Goal: Transaction & Acquisition: Purchase product/service

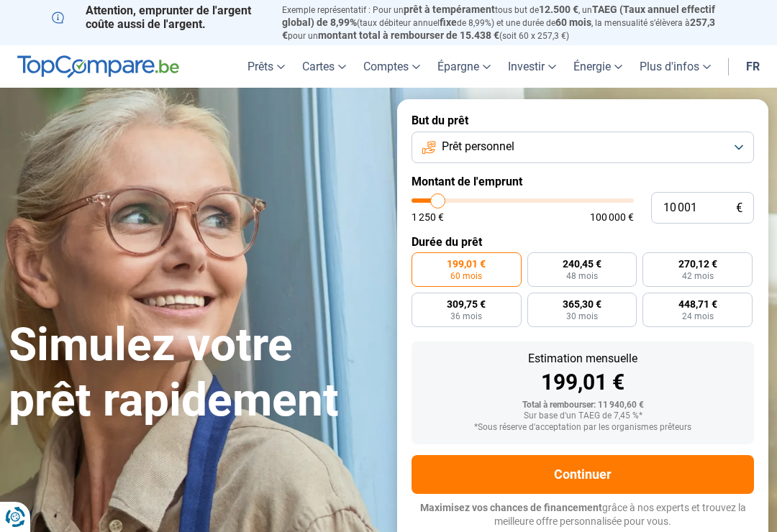
type input "13 750"
type input "13750"
type input "15 000"
type input "15000"
type input "16 000"
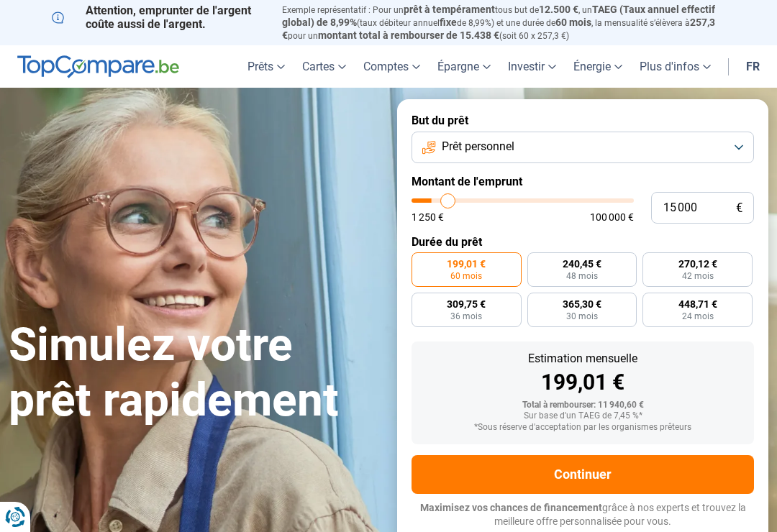
type input "16000"
type input "17 000"
type input "17000"
type input "17 750"
type input "17750"
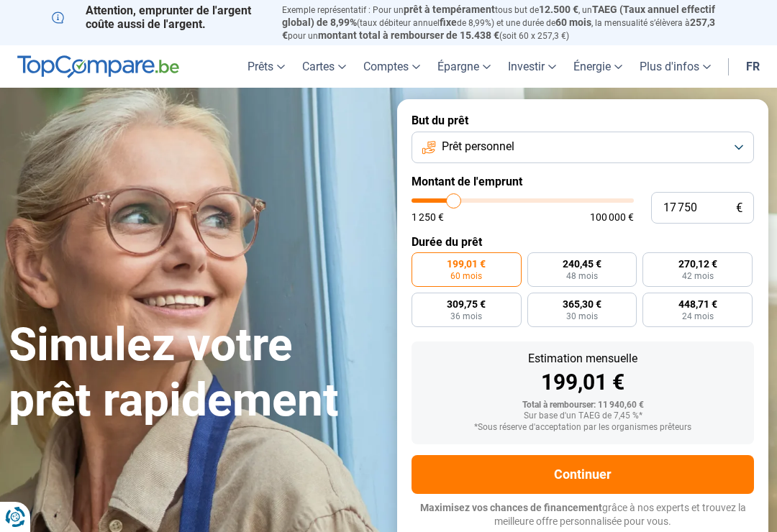
type input "18 750"
type input "18750"
type input "19 500"
type input "19500"
type input "19 750"
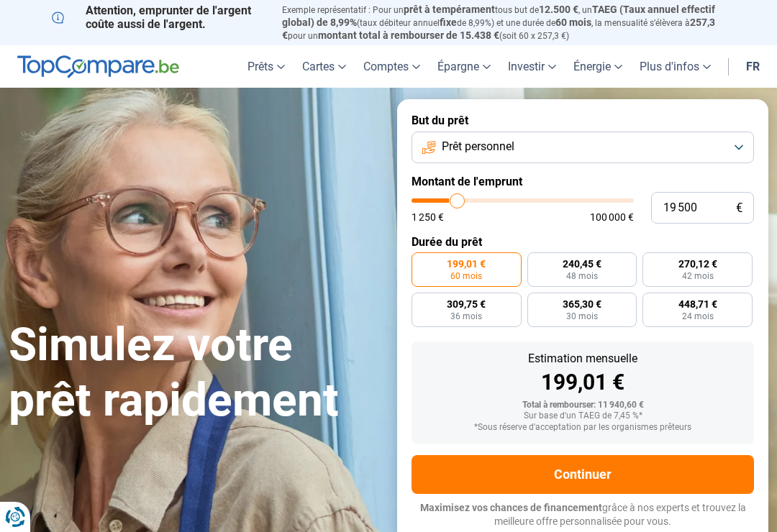
type input "19750"
type input "20 500"
type input "20500"
type input "21 000"
type input "21000"
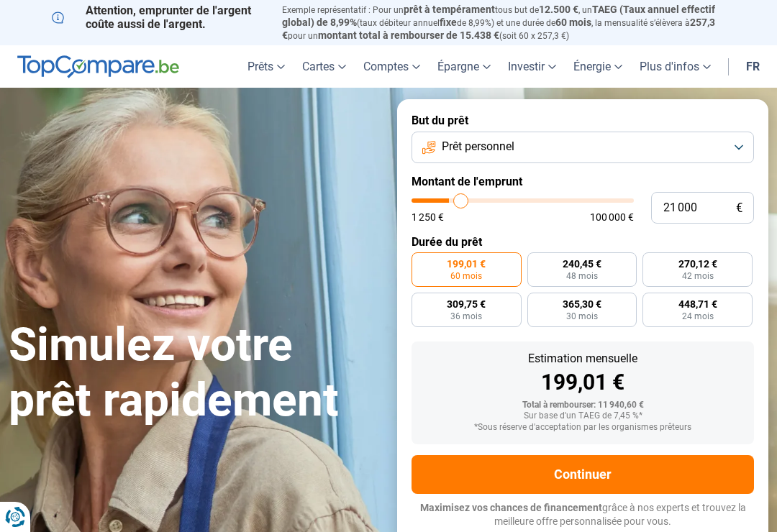
type input "21 500"
type input "21500"
type input "21 750"
type input "21750"
type input "22 250"
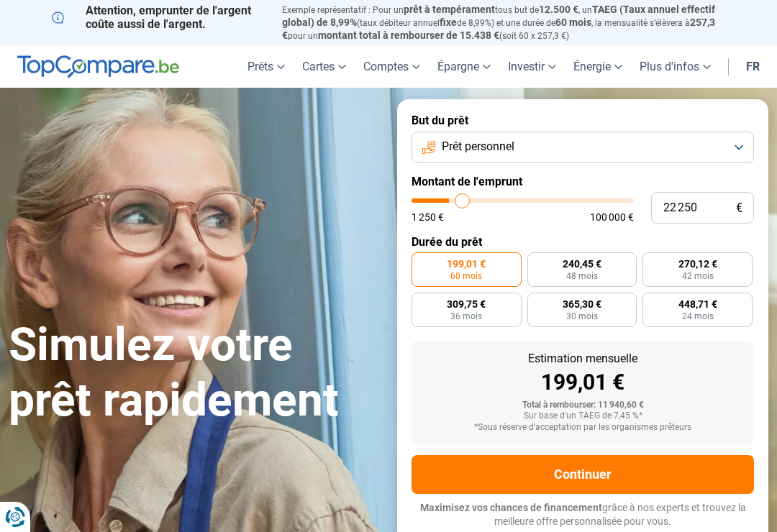
type input "22250"
type input "22 500"
type input "22500"
type input "22 750"
type input "22750"
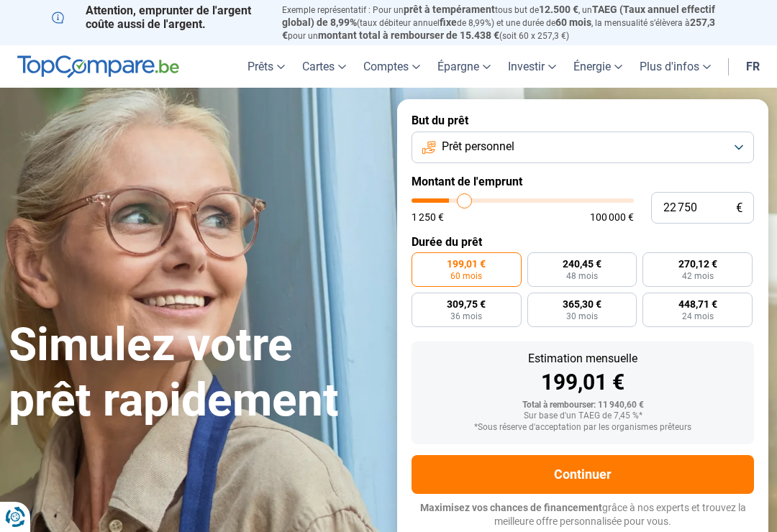
type input "23 250"
type input "23250"
type input "23 750"
type input "23750"
type input "24 250"
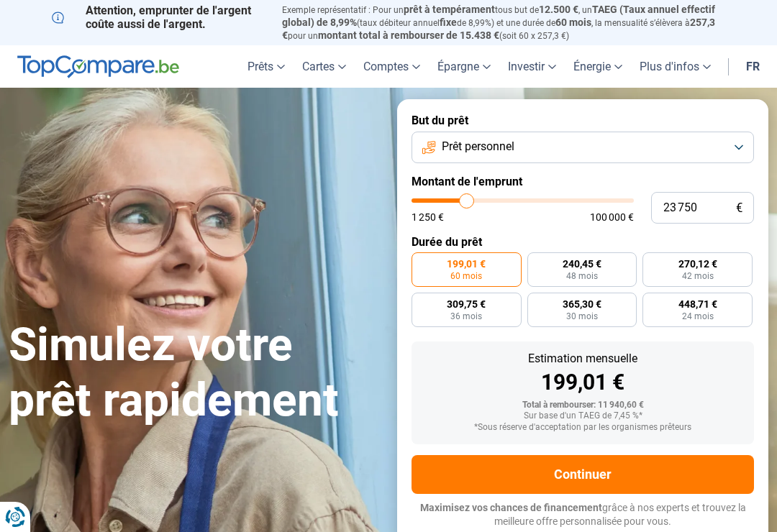
type input "24250"
type input "24 500"
type input "24500"
type input "25 000"
type input "25000"
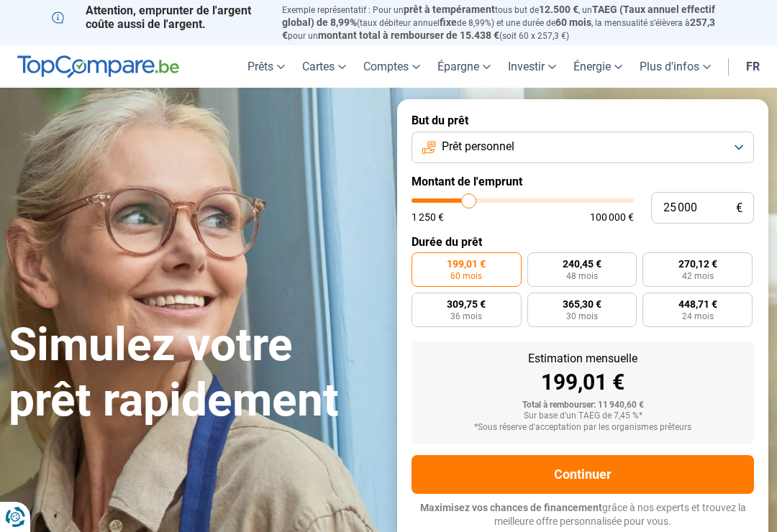
type input "25 250"
type input "25250"
type input "25 500"
type input "25500"
type input "26 000"
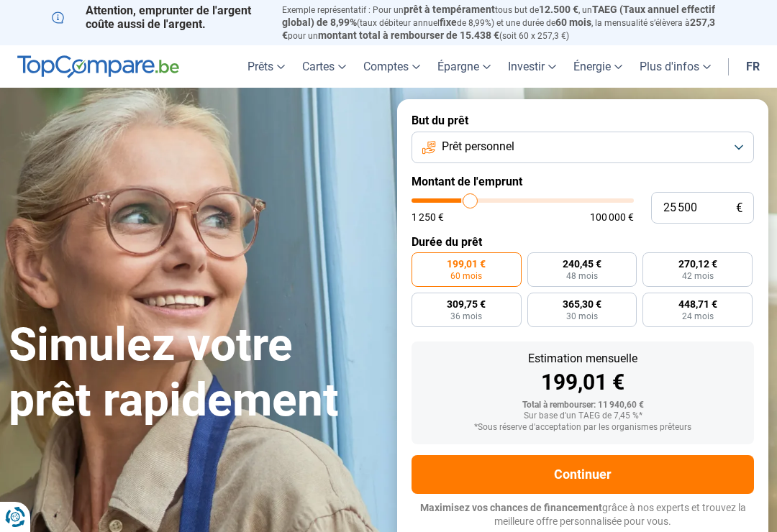
type input "26000"
type input "26 750"
type input "26750"
type input "27 000"
type input "27000"
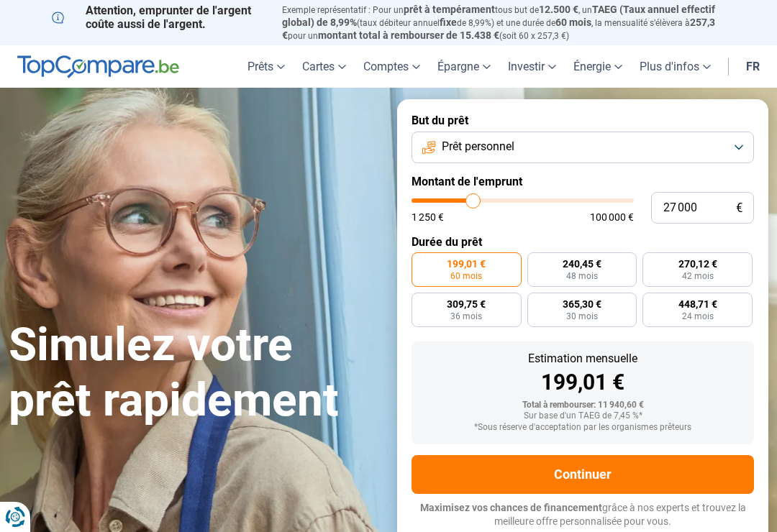
type input "27 750"
type input "27750"
type input "28 250"
type input "28250"
type input "28 750"
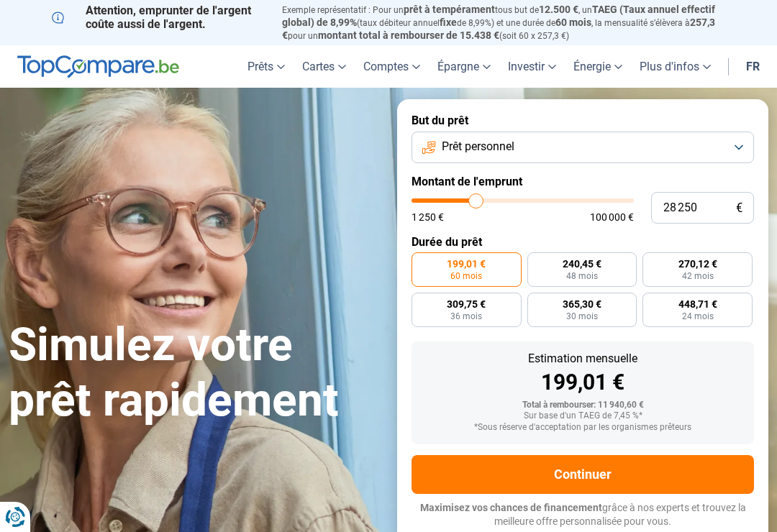
type input "28750"
type input "29 000"
type input "29000"
type input "29 500"
type input "29500"
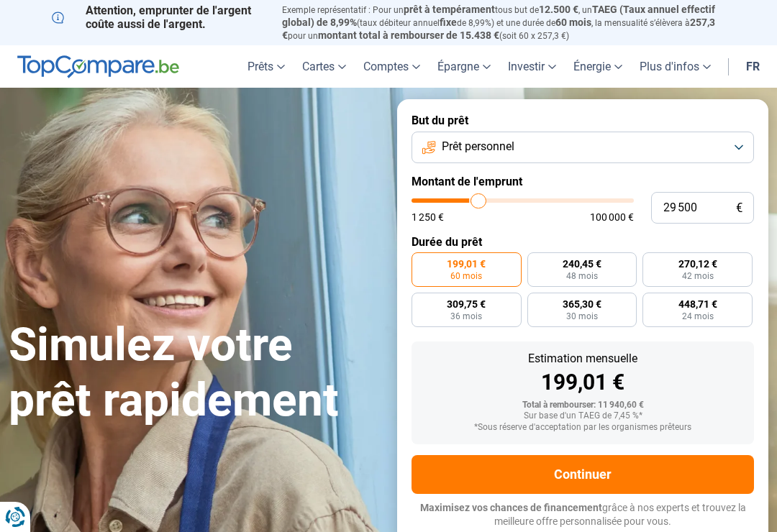
type input "30 000"
type input "30000"
type input "30 750"
type input "31500"
type input "31 500"
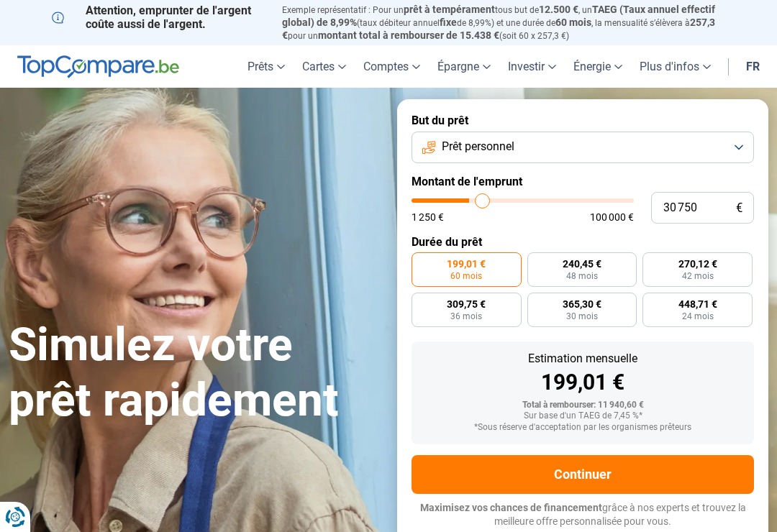
radio input "false"
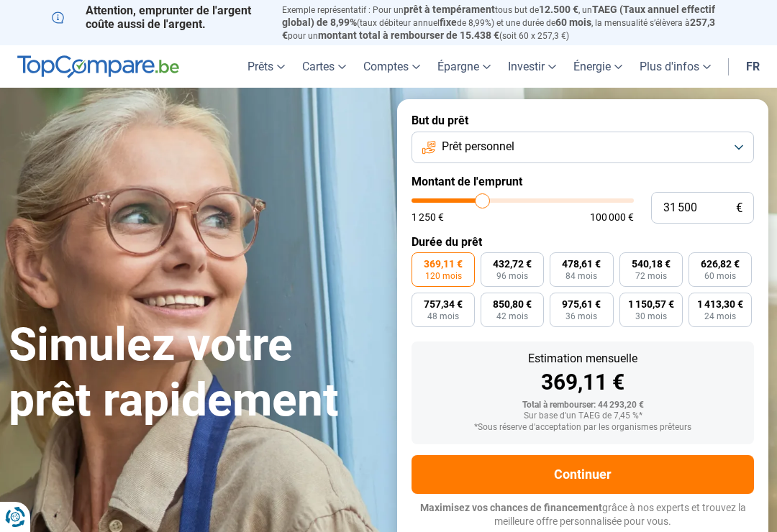
type input "30 750"
type input "30750"
type input "29 500"
type input "29500"
type input "28 000"
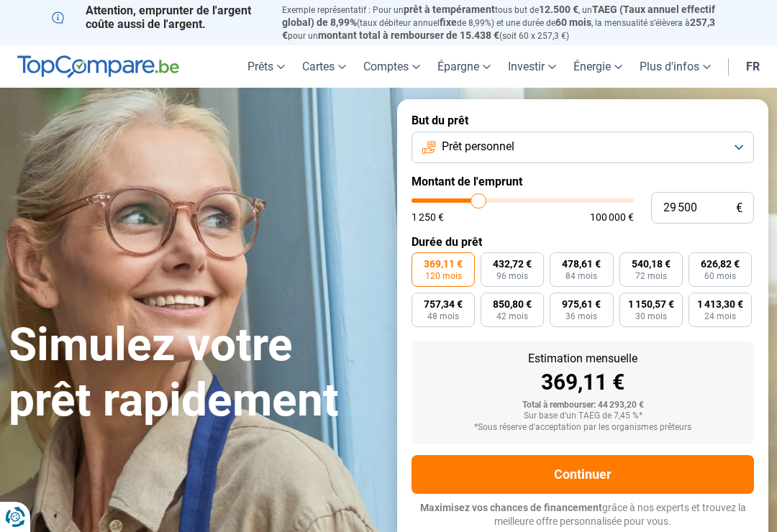
type input "28000"
type input "26 000"
type input "26000"
type input "24 250"
type input "24250"
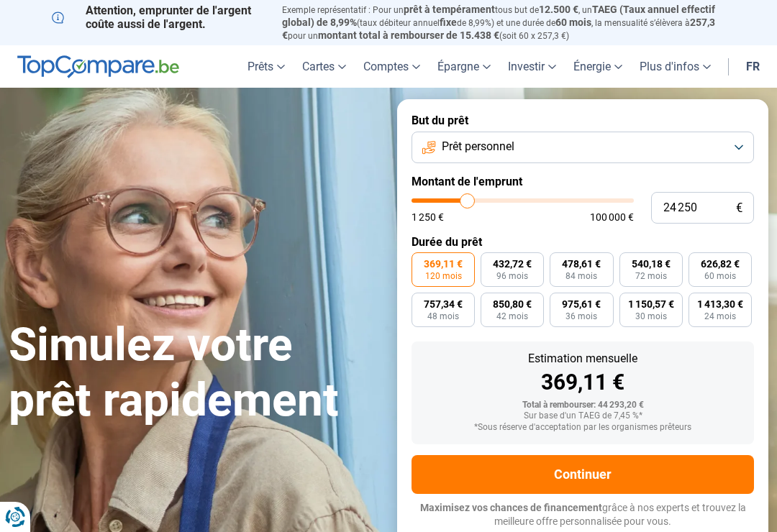
type input "21 750"
type input "21750"
type input "21 500"
type input "21500"
type input "20 750"
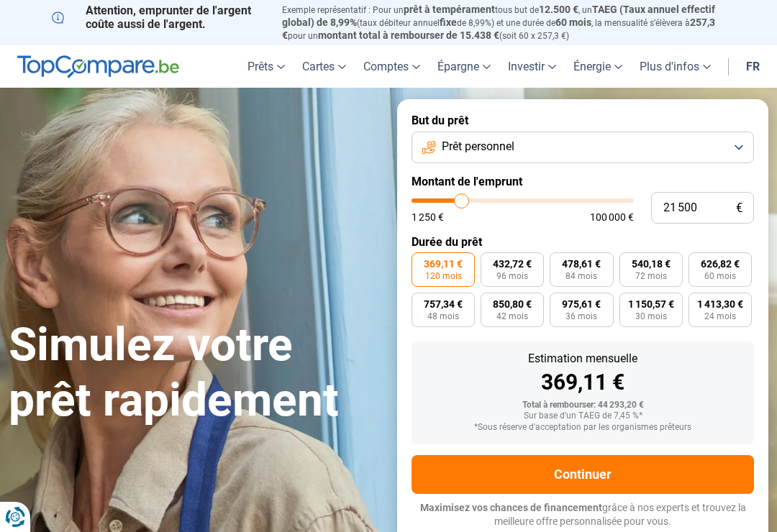
type input "20750"
type input "20 500"
type input "20500"
type input "20 000"
type input "20000"
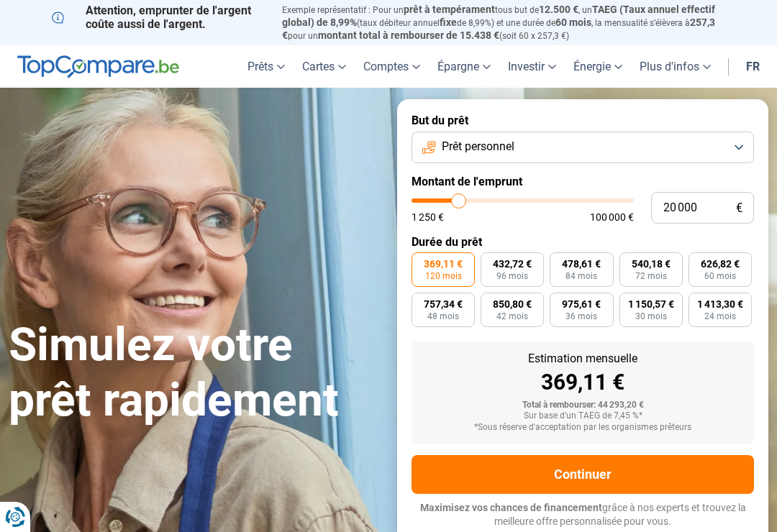
type input "19 750"
type input "19750"
radio input "true"
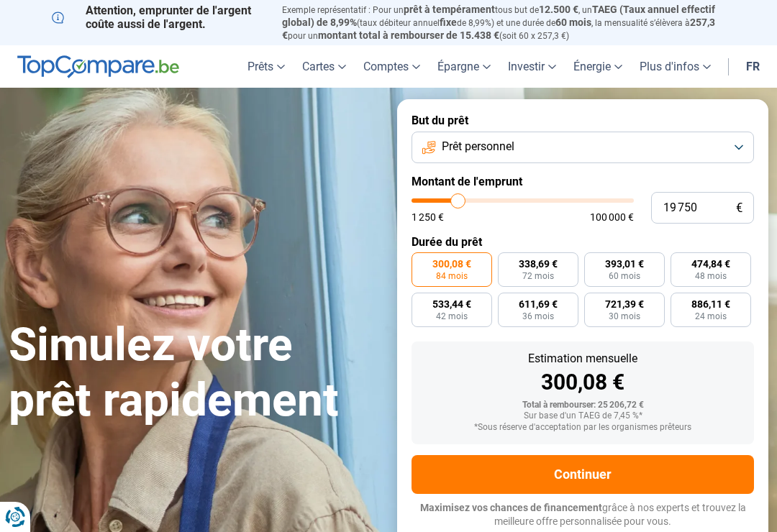
type input "20 750"
type input "20750"
type input "20 000"
type input "20000"
type input "19 000"
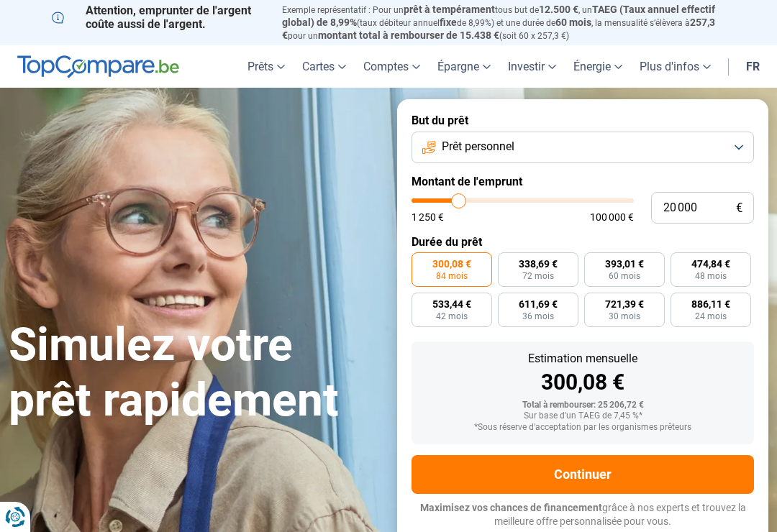
type input "19000"
type input "18 000"
type input "18000"
type input "17 000"
type input "17000"
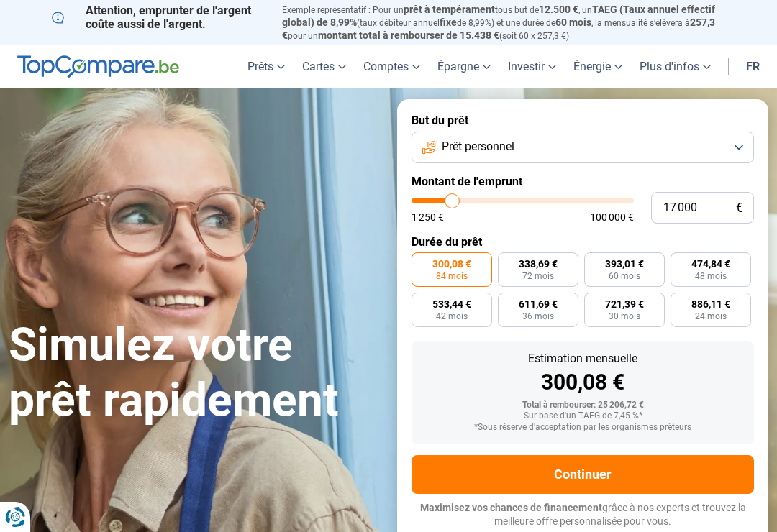
type input "16 000"
type input "16000"
type input "15 000"
type input "15000"
type input "13 250"
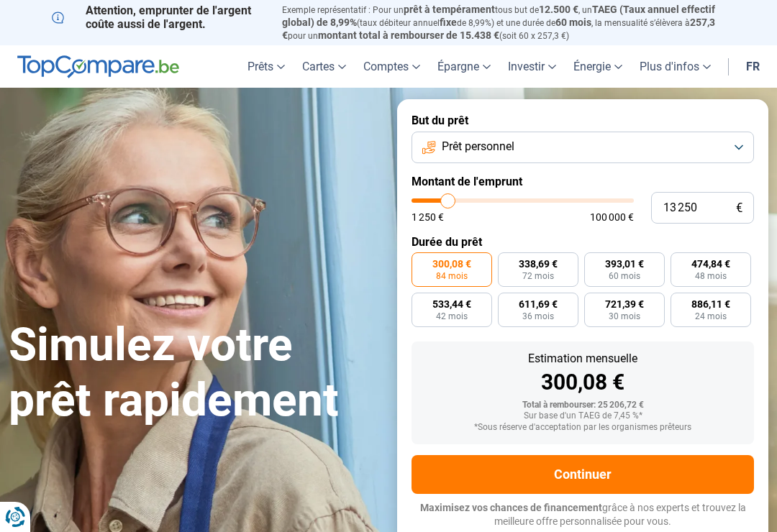
type input "13250"
type input "12 750"
type input "12750"
type input "11 500"
type input "11500"
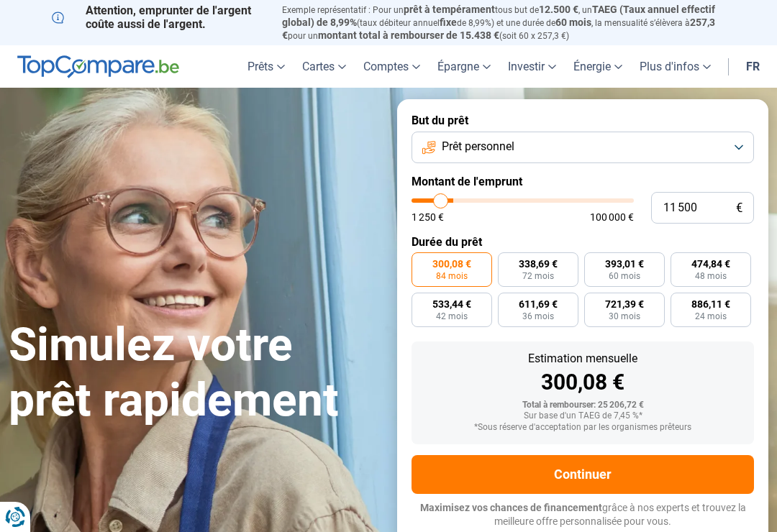
type input "11 000"
type input "11000"
type input "10 750"
type input "10750"
type input "10 000"
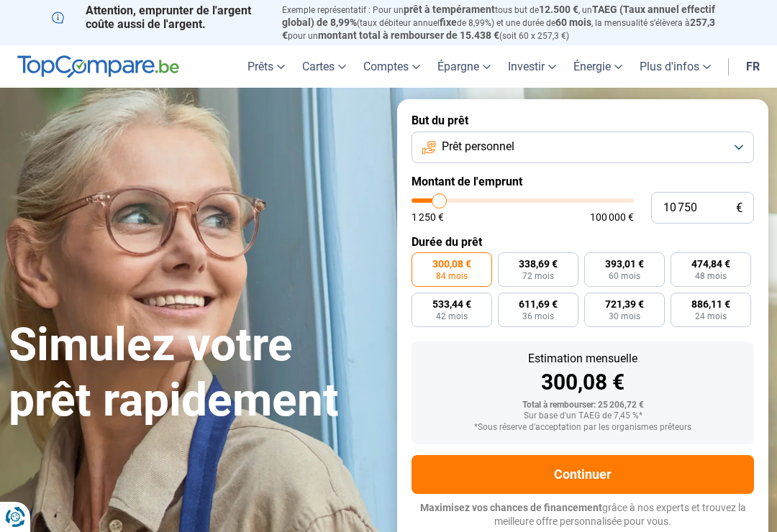
type input "10000"
type input "9 750"
type input "9750"
type input "9 500"
type input "9500"
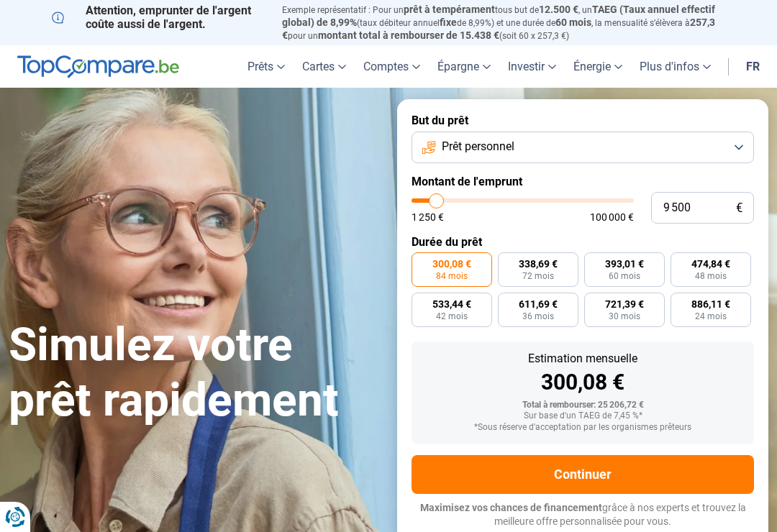
type input "9 000"
type input "9000"
type input "8 250"
type input "8250"
type input "8 000"
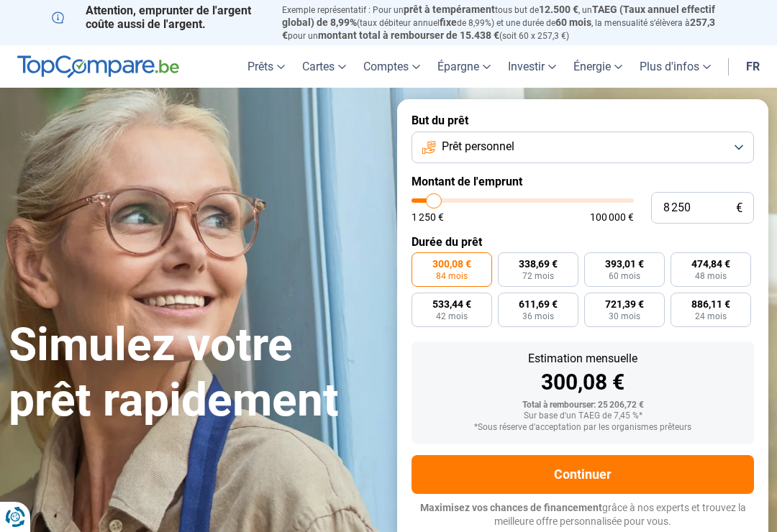
type input "8000"
type input "7 750"
type input "7750"
type input "7 250"
type input "7250"
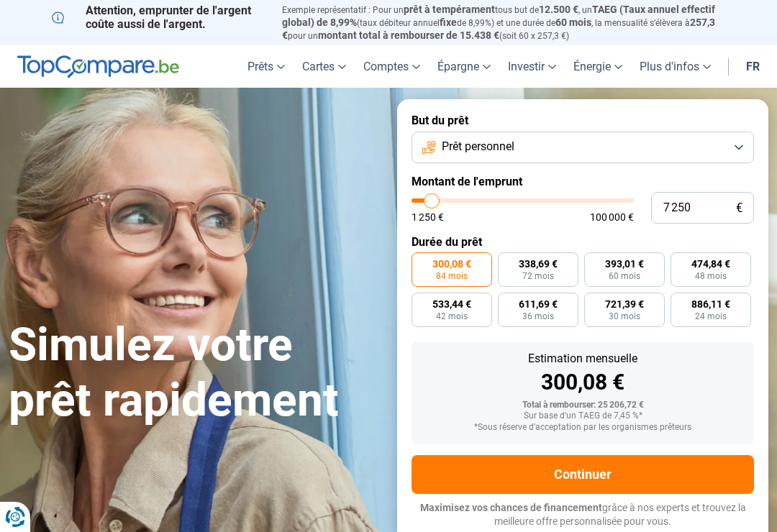
type input "7 000"
type input "7000"
type input "6 750"
type input "6750"
type input "6 000"
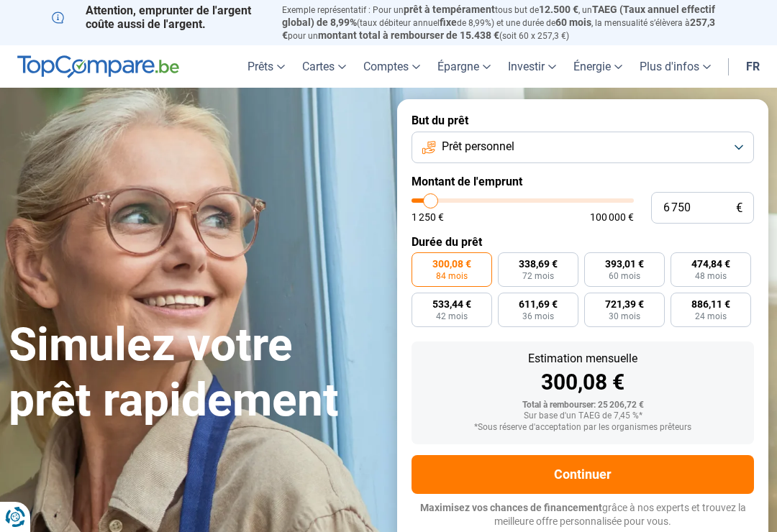
type input "6000"
type input "5 500"
type input "5500"
type input "5 250"
type input "5250"
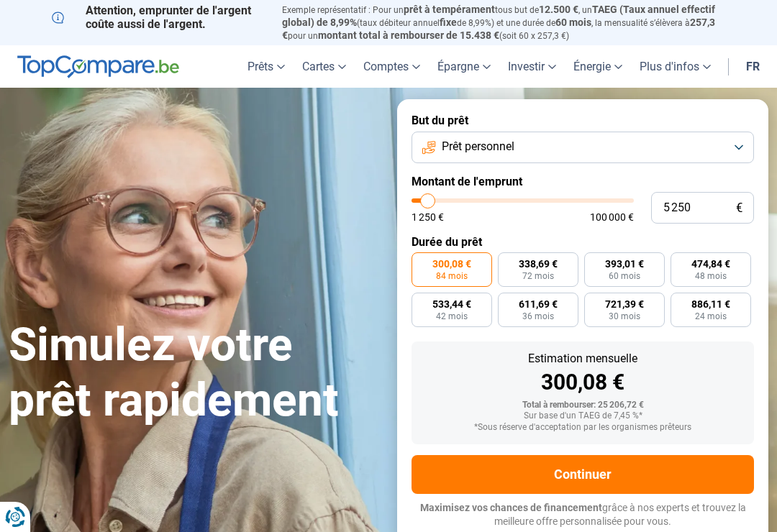
type input "5 000"
type input "4500"
type input "4 500"
radio input "true"
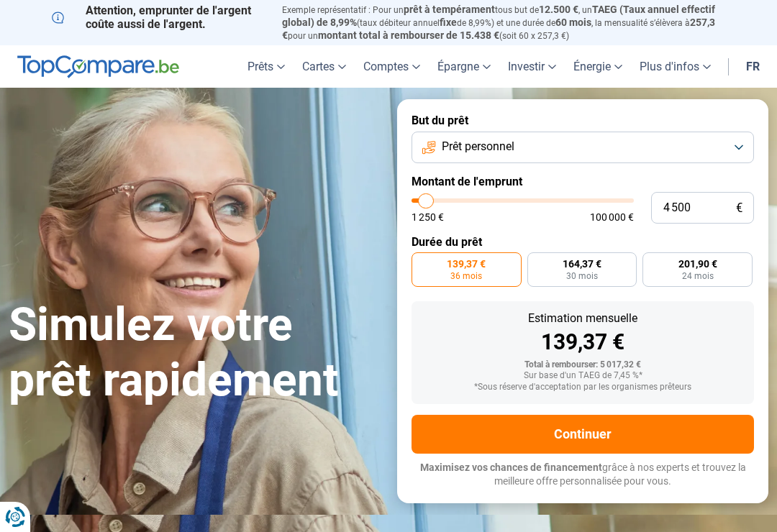
type input "7 250"
type input "7250"
type input "7 750"
type input "7750"
type input "8 250"
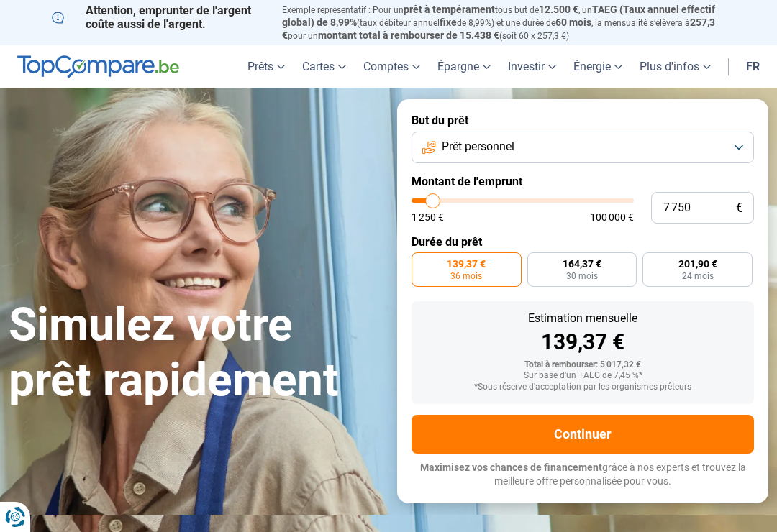
type input "8250"
type input "8 750"
type input "8750"
type input "8 250"
type input "8250"
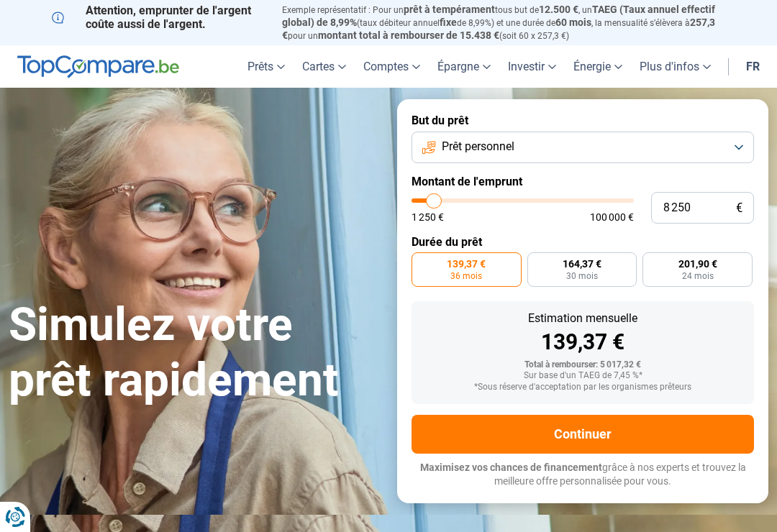
radio input "false"
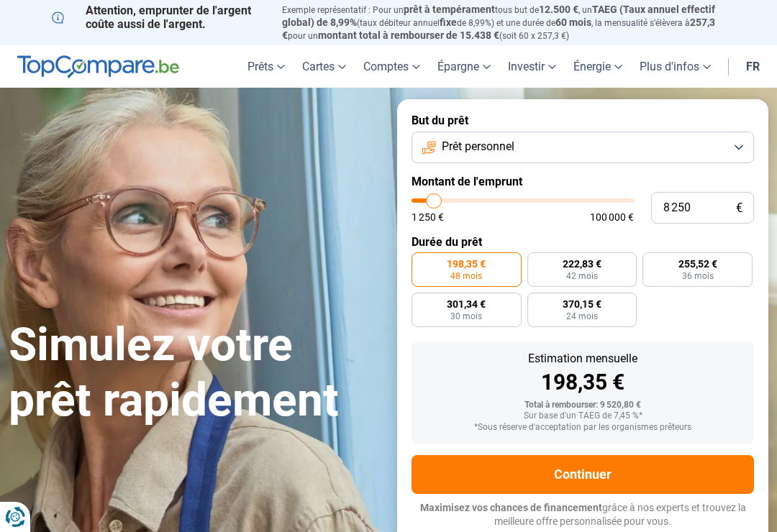
type input "7 000"
type input "7000"
type input "6 750"
type input "6750"
type input "6 250"
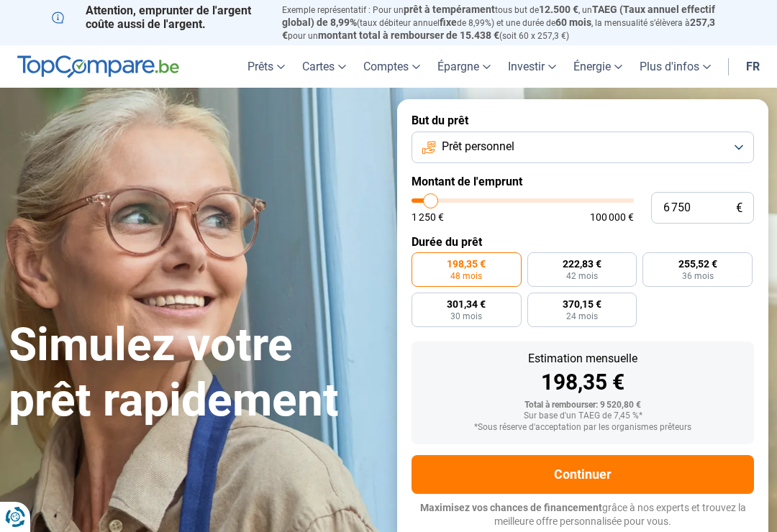
type input "6250"
type input "6 000"
type input "6000"
type input "5 500"
type input "5500"
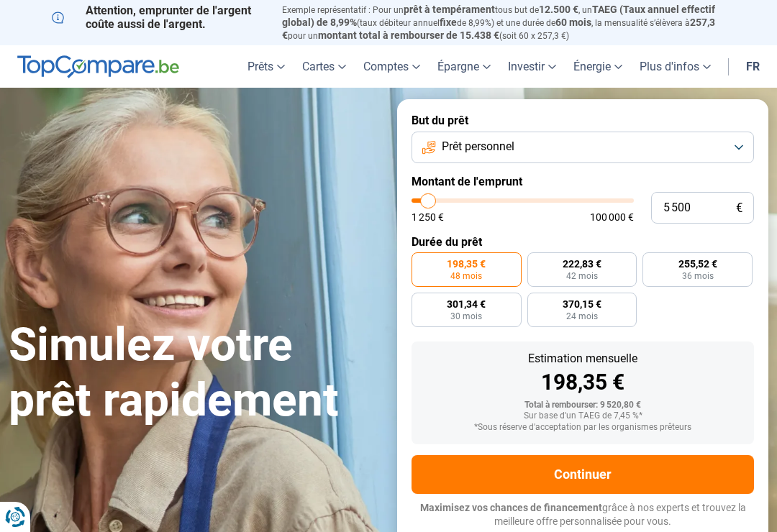
type input "5 250"
type input "5250"
radio input "true"
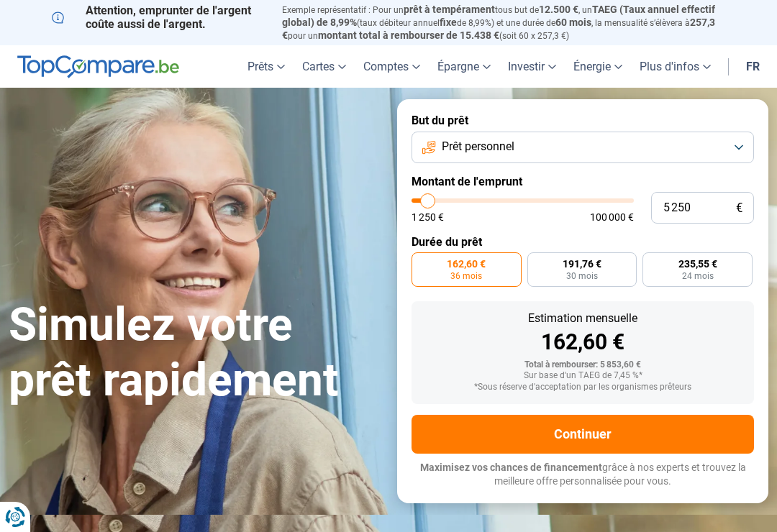
type input "4 500"
type input "4500"
type input "4 250"
type input "4250"
type input "3 750"
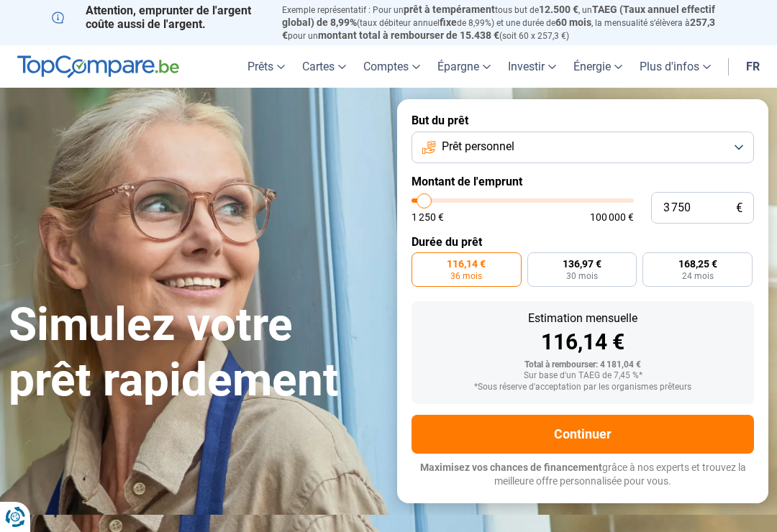
type input "26750"
click at [473, 199] on input "range" at bounding box center [522, 201] width 222 height 4
type input "26 750"
radio input "false"
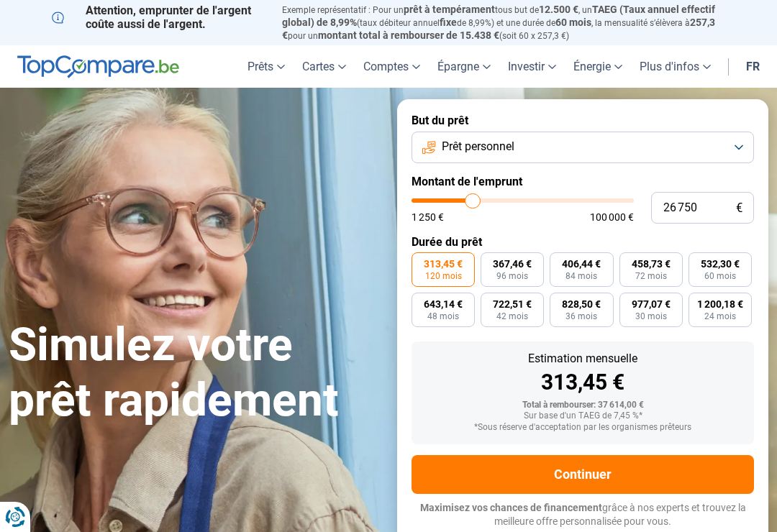
type input "5250"
click at [428, 199] on input "range" at bounding box center [522, 201] width 222 height 4
type input "5 250"
radio input "true"
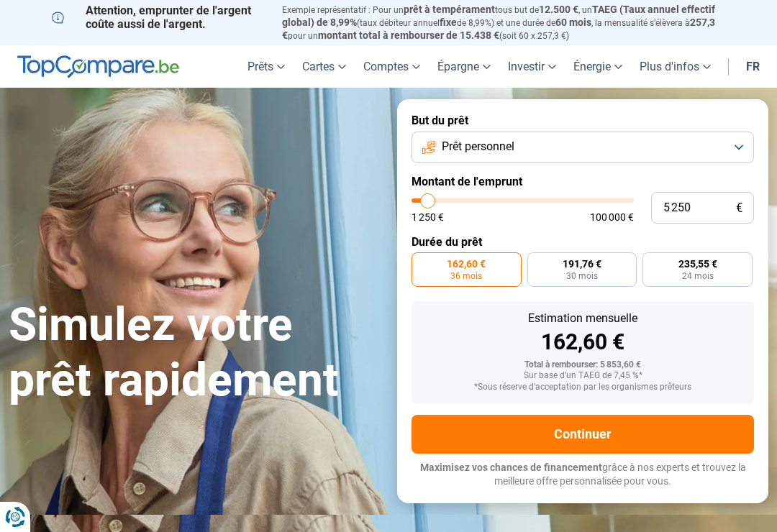
type input "18500"
click at [455, 199] on input "range" at bounding box center [522, 201] width 222 height 4
type input "18 500"
radio input "false"
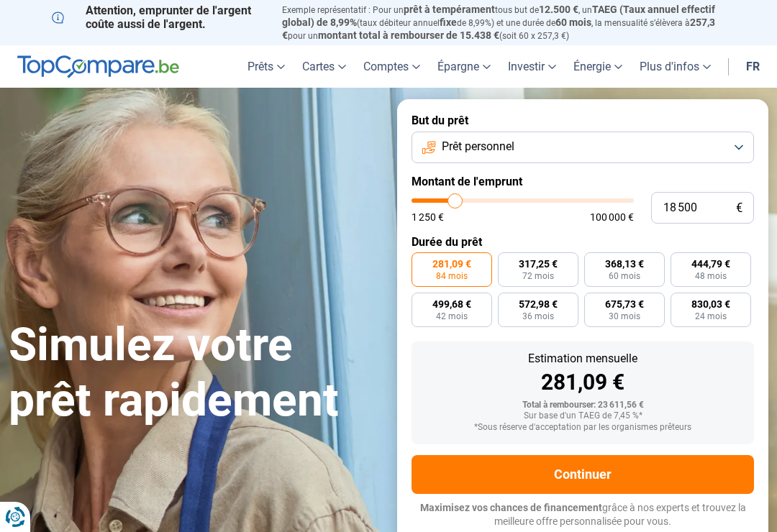
type input "9750"
click at [437, 199] on input "range" at bounding box center [522, 201] width 222 height 4
type input "9 750"
radio input "true"
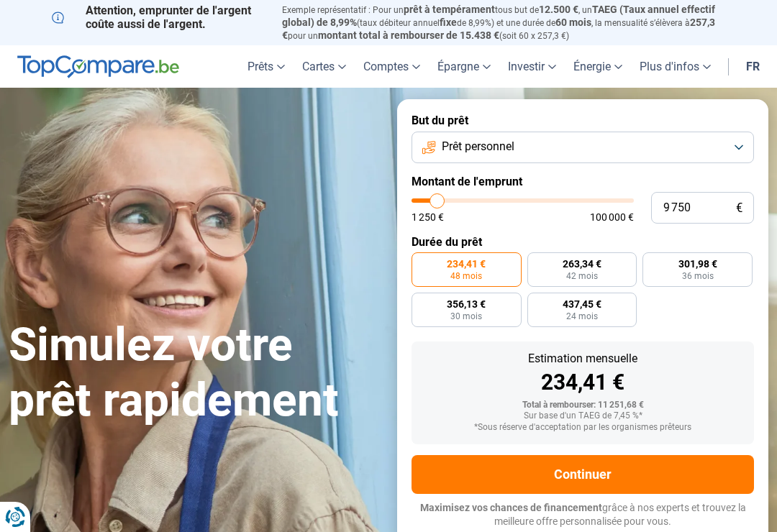
type input "1750"
click at [420, 199] on input "range" at bounding box center [522, 201] width 222 height 4
type input "1 750"
radio input "true"
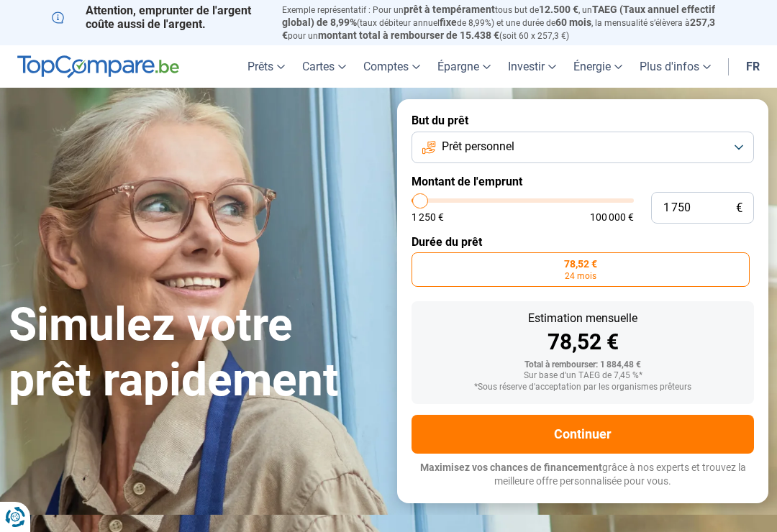
type input "7500"
click at [432, 199] on input "range" at bounding box center [522, 201] width 222 height 4
type input "7 500"
radio input "false"
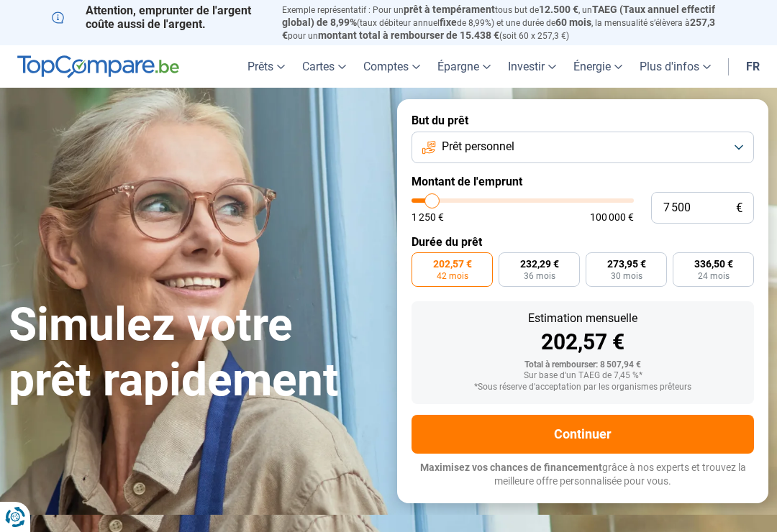
click at [587, 426] on button "Continuer" at bounding box center [582, 434] width 342 height 39
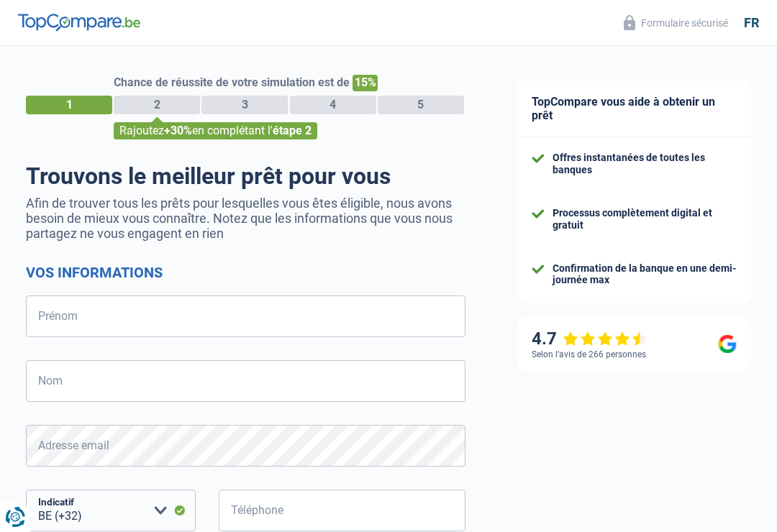
select select "32"
